Goal: Task Accomplishment & Management: Complete application form

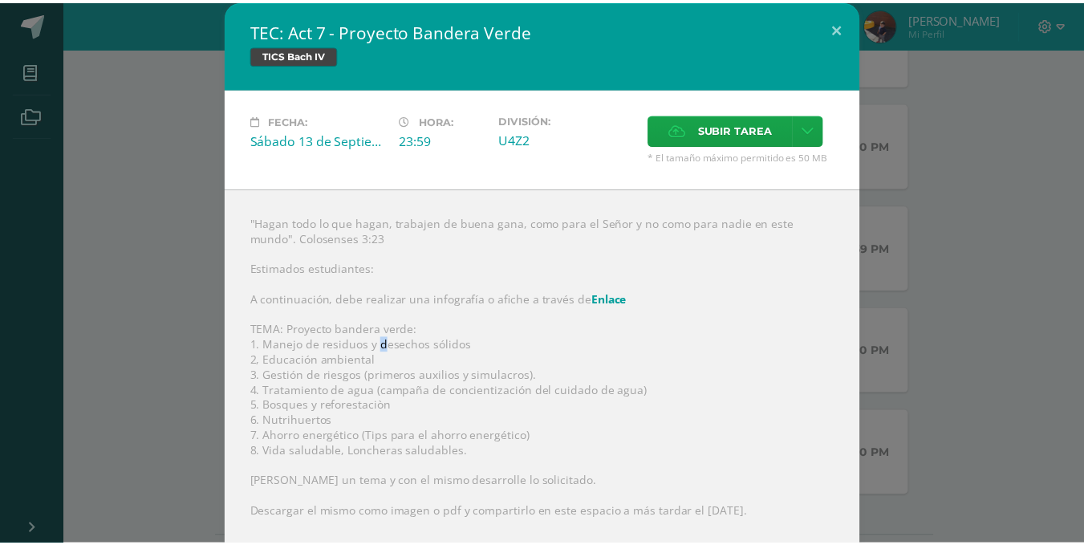
scroll to position [95, 0]
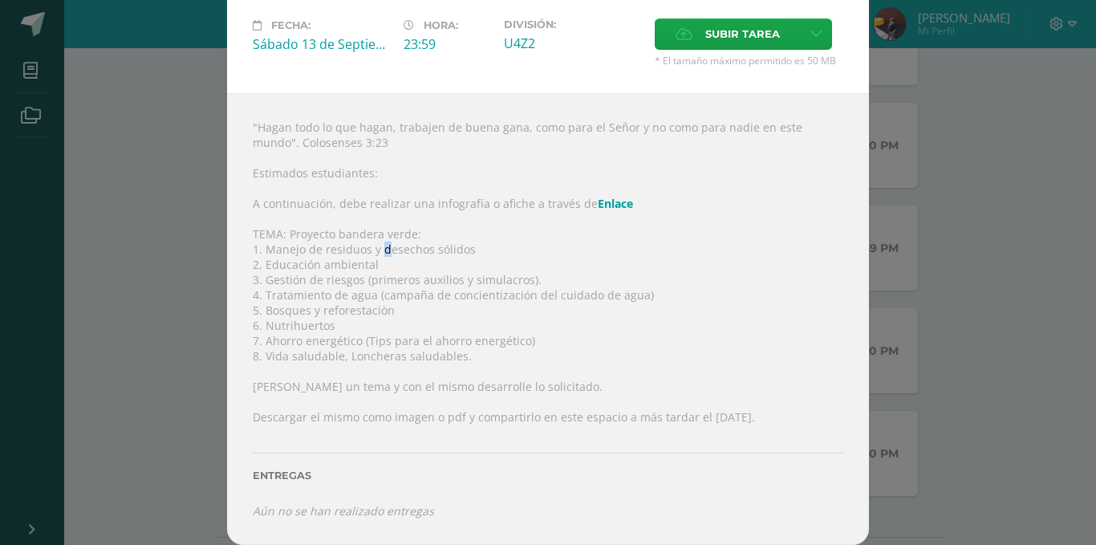
click at [695, 43] on label "Subir tarea" at bounding box center [728, 33] width 146 height 31
click at [0, 0] on input "Subir tarea" at bounding box center [0, 0] width 0 height 0
click at [924, 191] on div "TEC: Act 7 - Proyecto Bandera Verde TICS [PERSON_NAME] IV Fecha: [DATE] Hora: 2…" at bounding box center [547, 225] width 1083 height 640
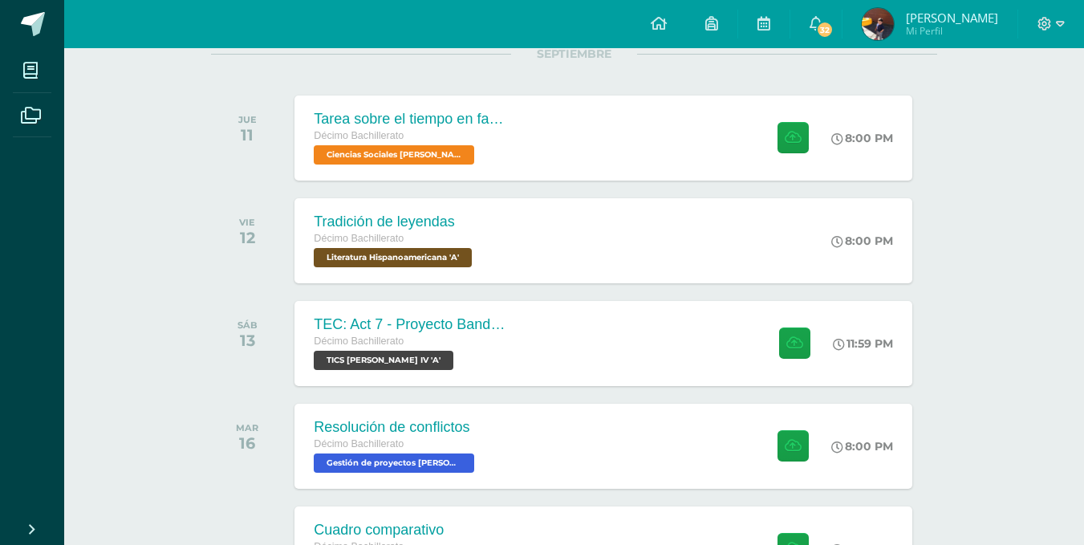
scroll to position [0, 0]
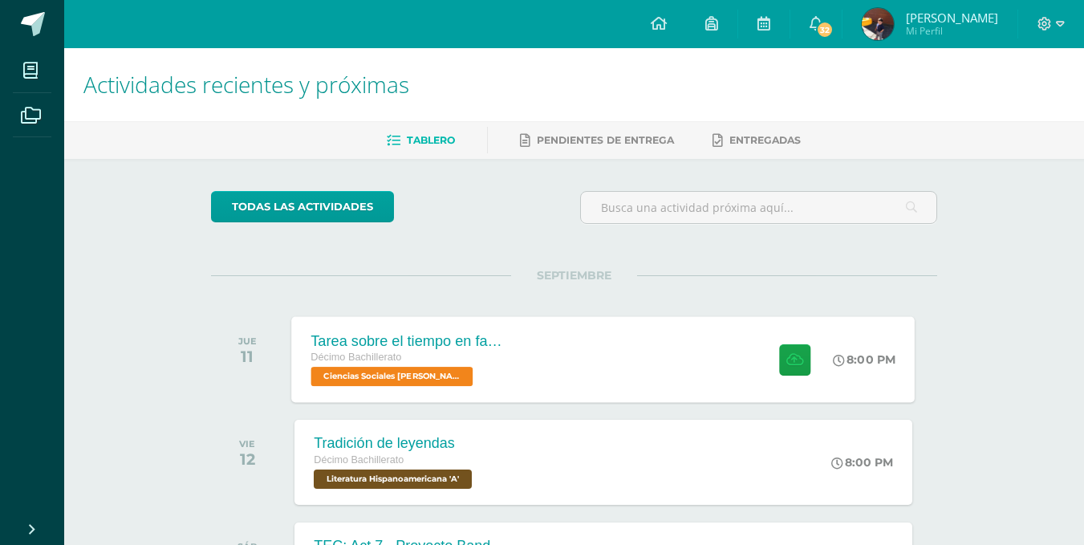
click at [551, 363] on div "Tarea sobre el tiempo en familia Décimo Bachillerato Ciencias Sociales [PERSON_…" at bounding box center [603, 359] width 623 height 86
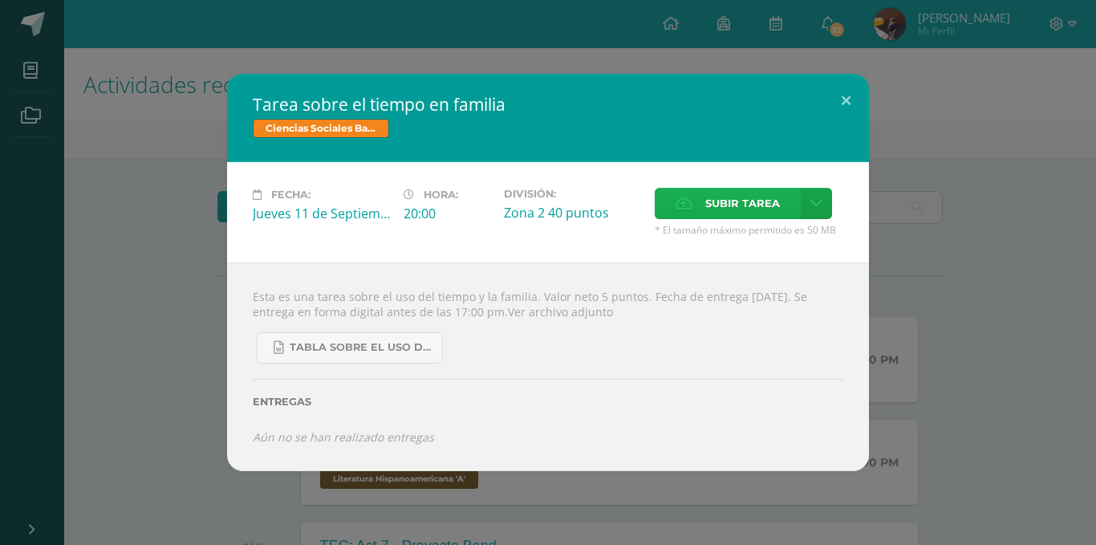
click at [664, 213] on label "Subir tarea" at bounding box center [728, 203] width 146 height 31
click at [0, 0] on input "Subir tarea" at bounding box center [0, 0] width 0 height 0
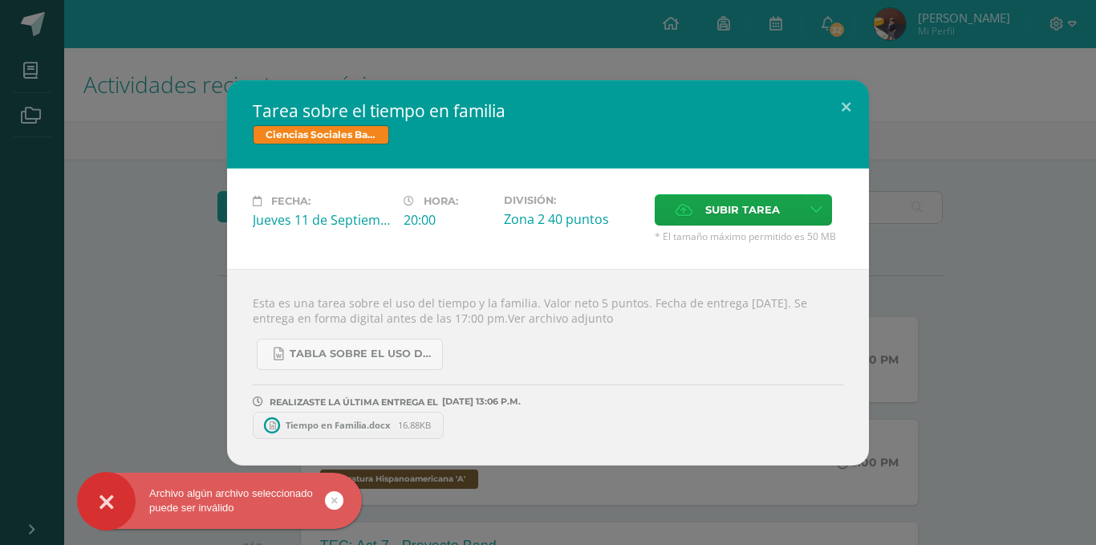
click at [410, 420] on span "16.88KB" at bounding box center [414, 425] width 33 height 12
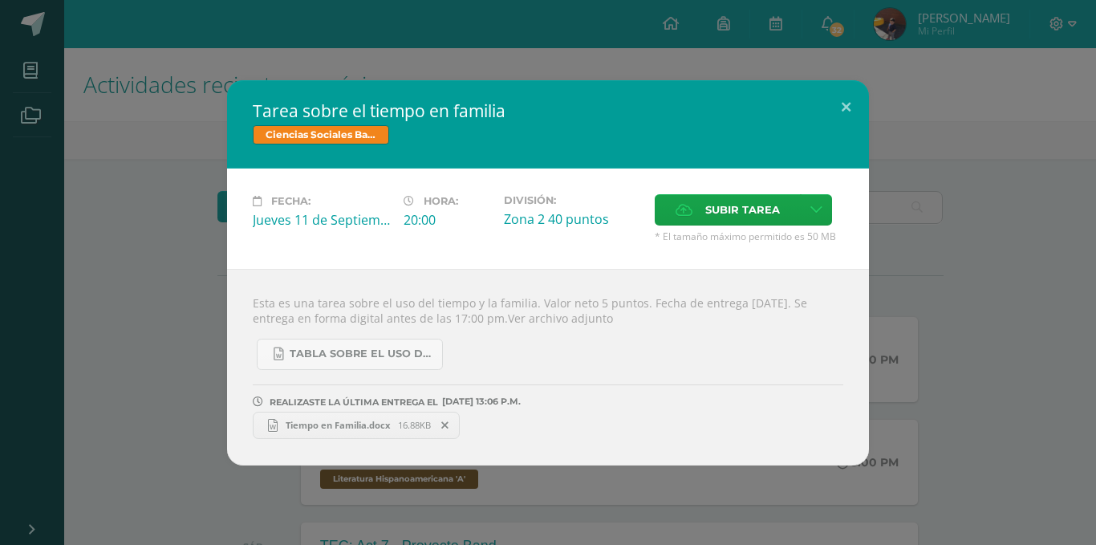
click at [161, 298] on div "Tarea sobre el tiempo en familia Ciencias Sociales [PERSON_NAME] IV Fecha: [DAT…" at bounding box center [547, 272] width 1083 height 385
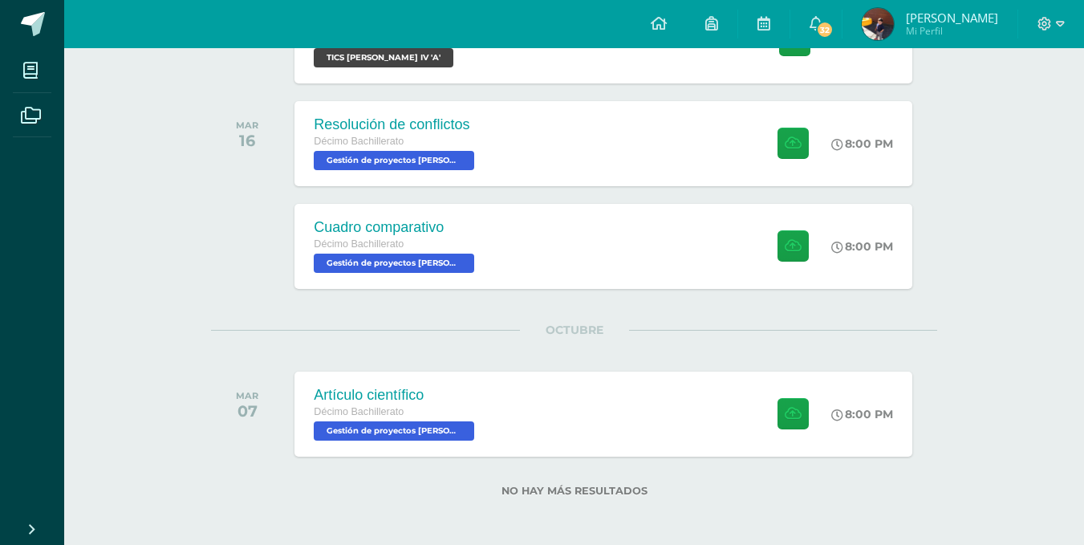
scroll to position [525, 0]
click at [640, 395] on div "Artículo científico Décimo Bachillerato Gestión de proyectos [PERSON_NAME] IV '…" at bounding box center [603, 413] width 623 height 86
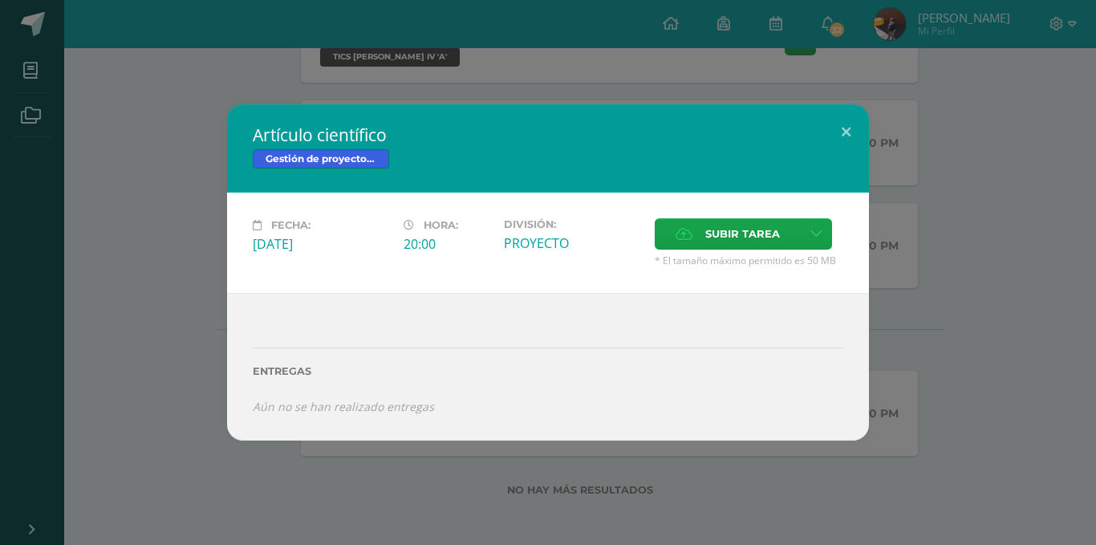
click at [183, 350] on div "Artículo científico Gestión de proyectos [PERSON_NAME] IV Fecha: [DATE] Hora: 2…" at bounding box center [547, 271] width 1083 height 335
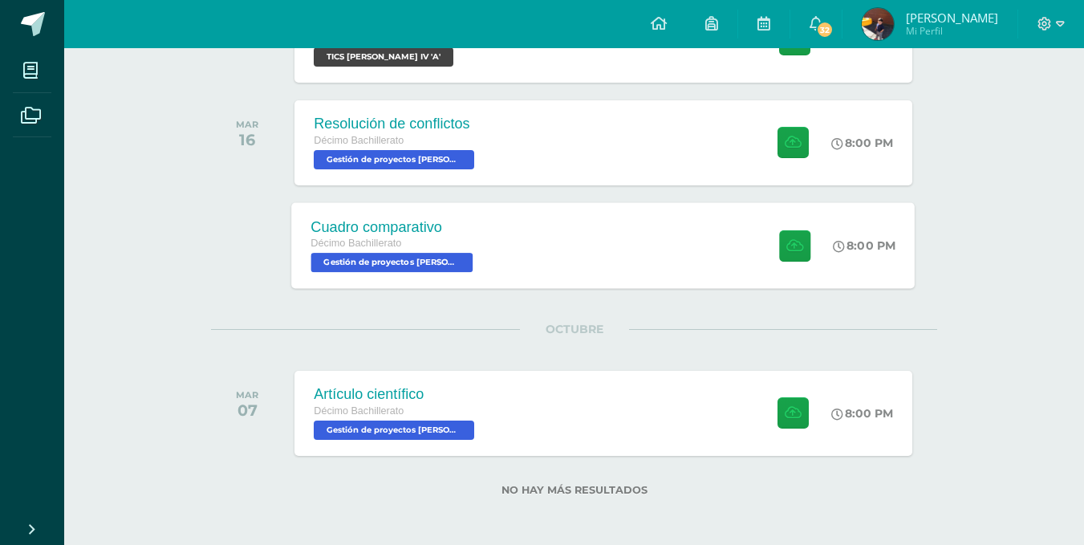
click at [534, 233] on div "Cuadro comparativo Décimo Bachillerato Gestión de proyectos [PERSON_NAME] IV 'A…" at bounding box center [603, 245] width 623 height 86
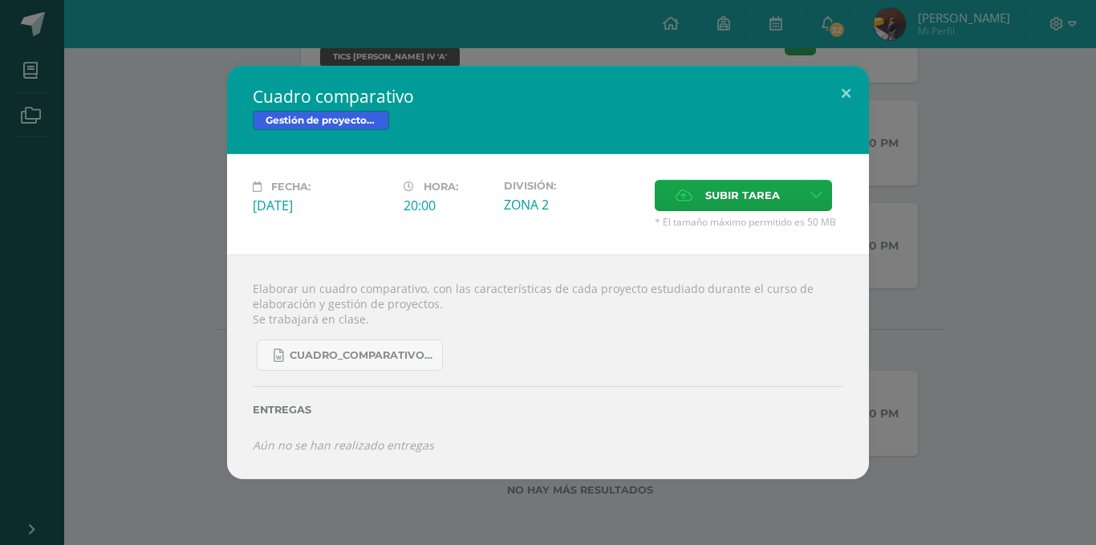
click at [126, 290] on div "Cuadro comparativo Gestión de proyectos [PERSON_NAME] IV Fecha: [DATE] Hora: 20…" at bounding box center [547, 272] width 1083 height 412
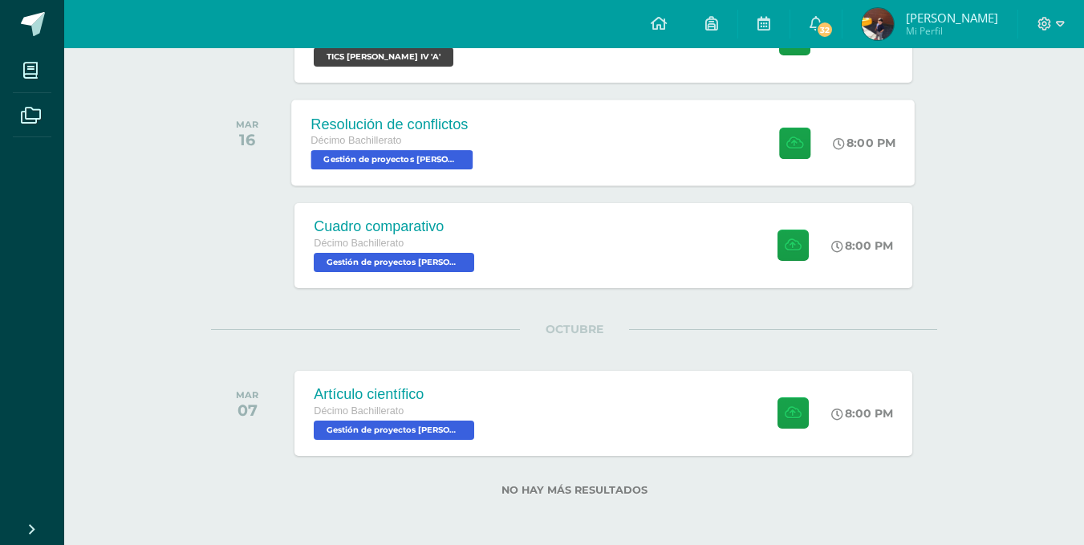
click at [543, 142] on div "Resolución de conflictos Décimo Bachillerato Gestión de proyectos [PERSON_NAME]…" at bounding box center [603, 142] width 623 height 86
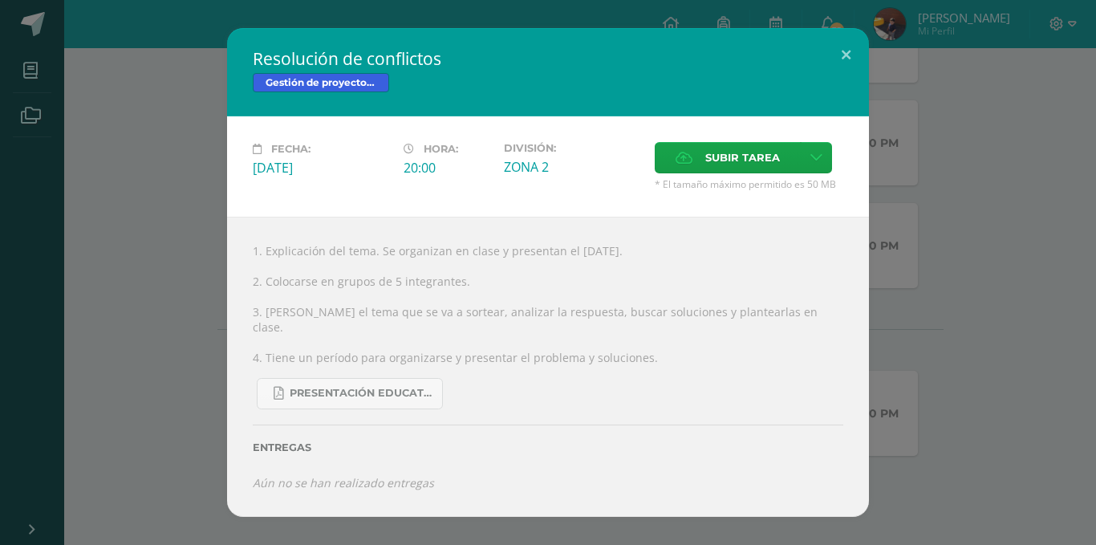
click at [129, 298] on div "Resolución de conflictos Gestión de proyectos [PERSON_NAME] IV Fecha: [DATE] Ho…" at bounding box center [547, 272] width 1083 height 489
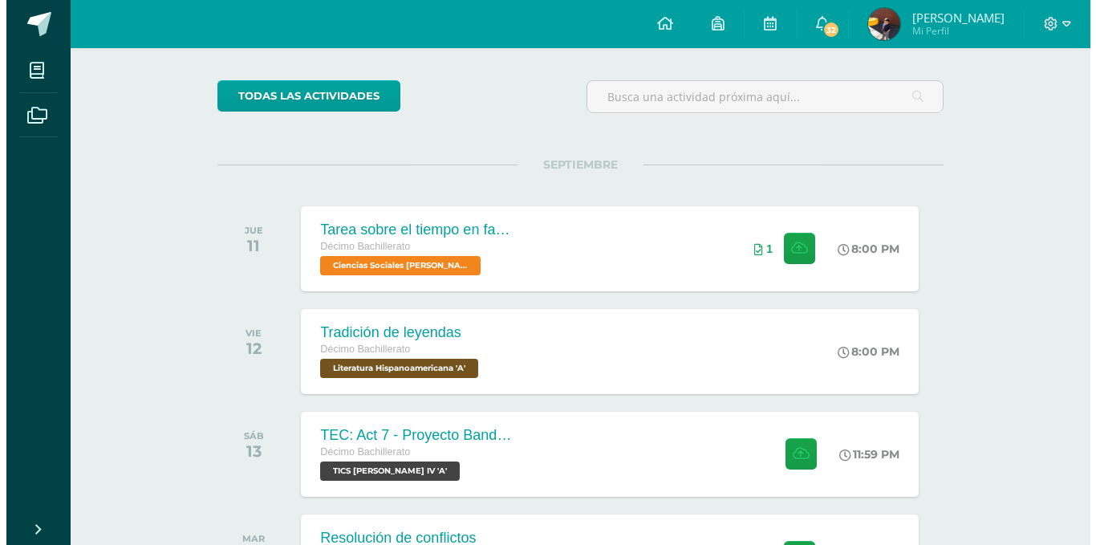
scroll to position [110, 0]
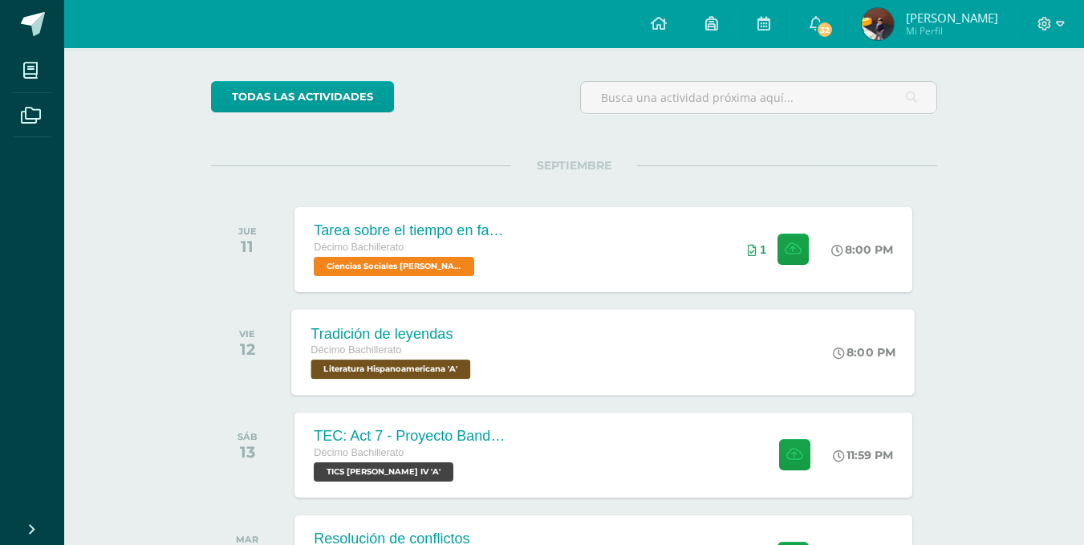
click at [531, 351] on div "Tradición de leyendas Décimo Bachillerato Literatura Hispanoamericana 'A' 8:00 …" at bounding box center [603, 352] width 623 height 86
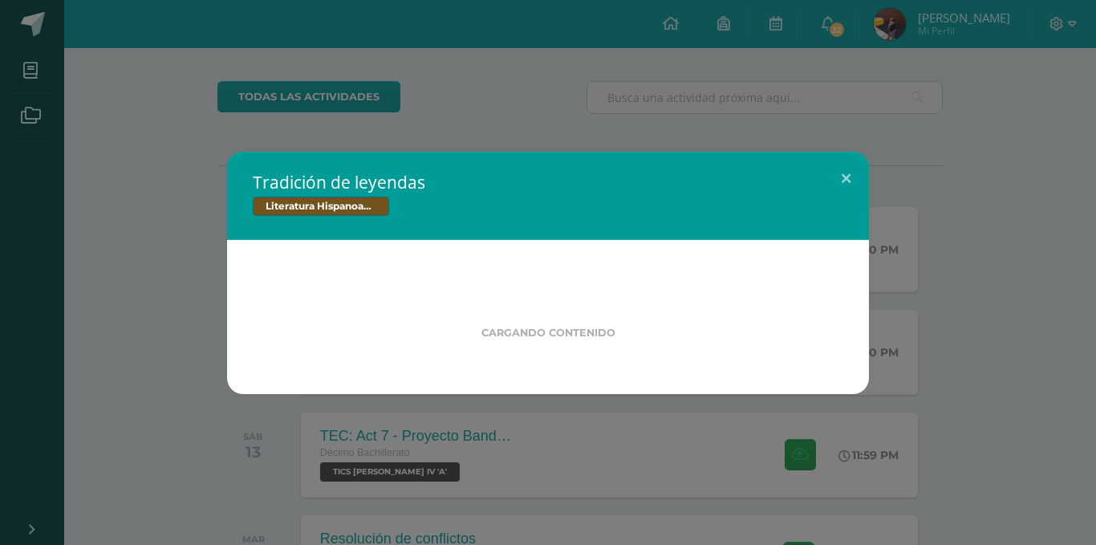
click at [164, 319] on div "Tradición de leyendas Literatura Hispanoamericana Cargando contenido" at bounding box center [547, 273] width 1083 height 242
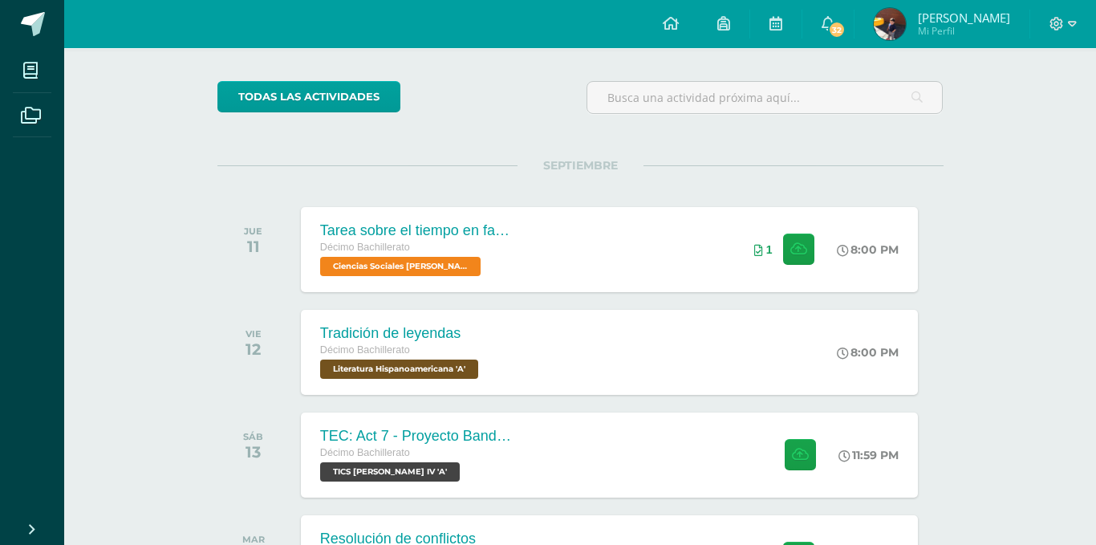
click at [558, 427] on div "Tradición de leyendas Literatura Hispanoamericana Fecha: [DATE] Hora: 20:00 Div…" at bounding box center [548, 272] width 1096 height 545
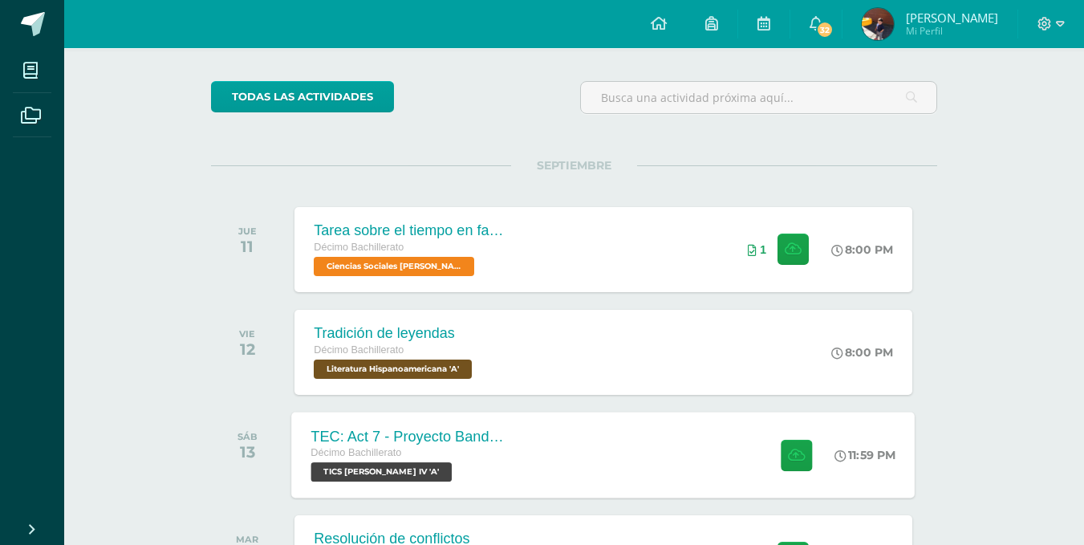
click at [541, 437] on div "TEC: Act 7 - Proyecto Bandera Verde Décimo Bachillerato TICS [PERSON_NAME] IV '…" at bounding box center [603, 455] width 623 height 86
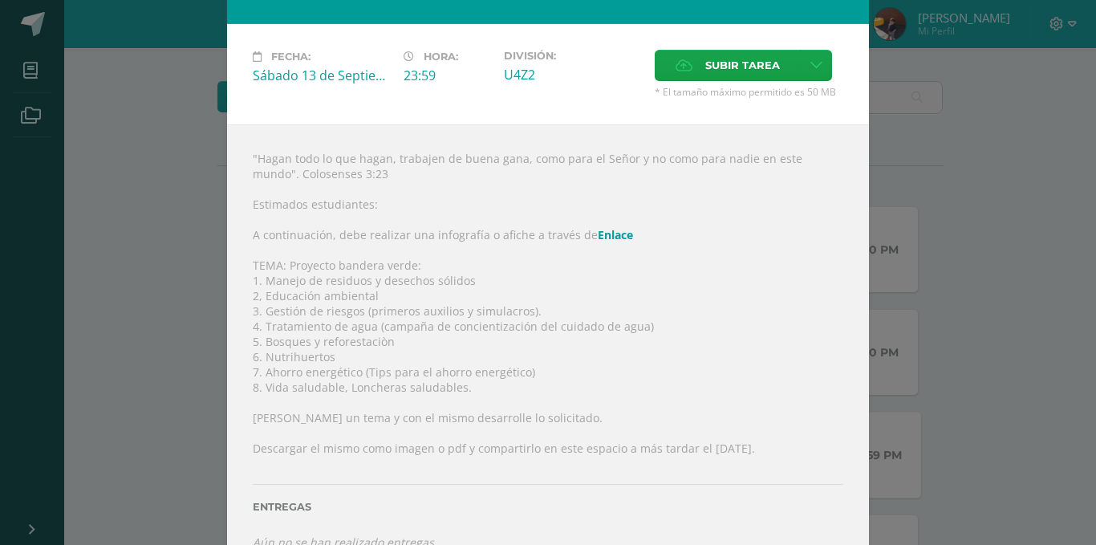
scroll to position [65, 0]
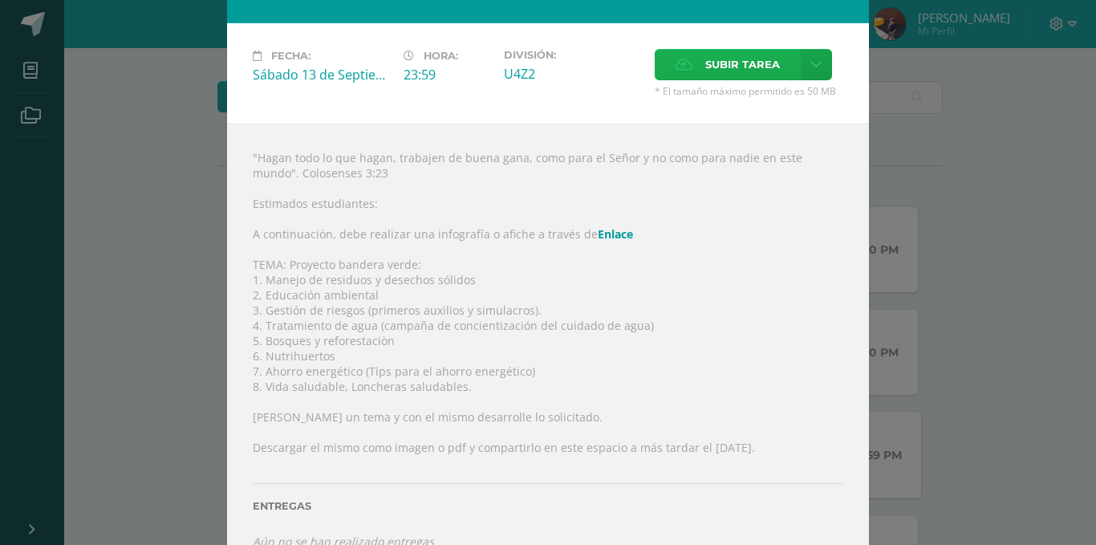
click at [676, 57] on label "Subir tarea" at bounding box center [728, 64] width 146 height 31
click at [0, 0] on input "Subir tarea" at bounding box center [0, 0] width 0 height 0
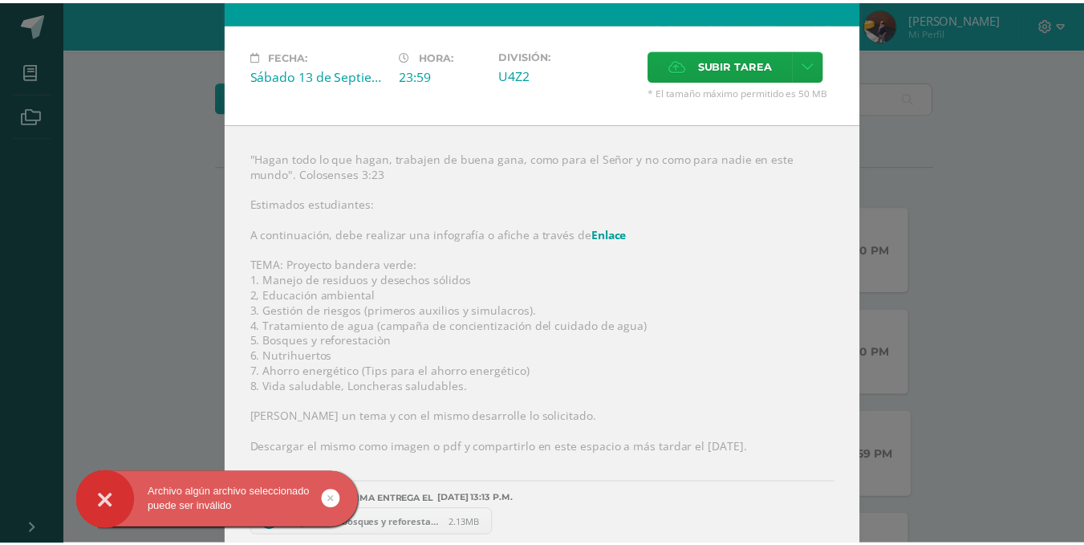
scroll to position [83, 0]
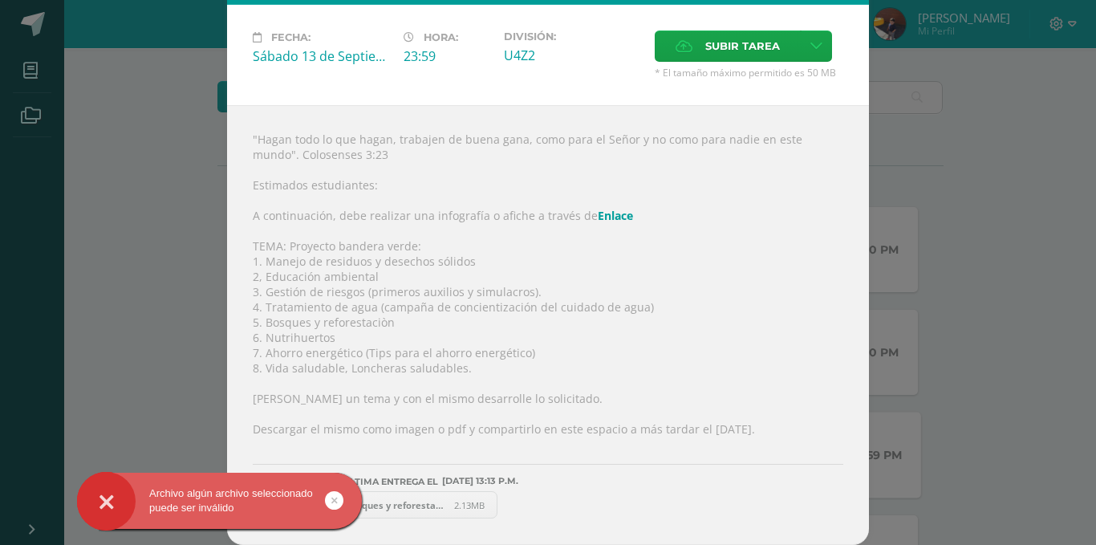
click at [940, 367] on div "TEC: Act 7 - Proyecto Bandera Verde TICS [PERSON_NAME] IV Fecha: [DATE] Hora: 2…" at bounding box center [547, 231] width 1083 height 628
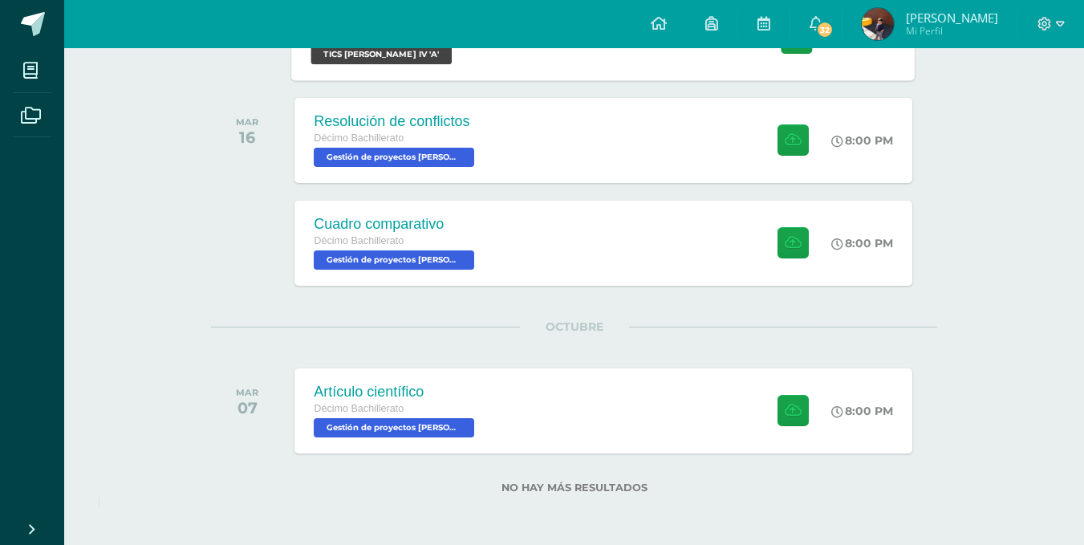
scroll to position [0, 0]
